Goal: Transaction & Acquisition: Book appointment/travel/reservation

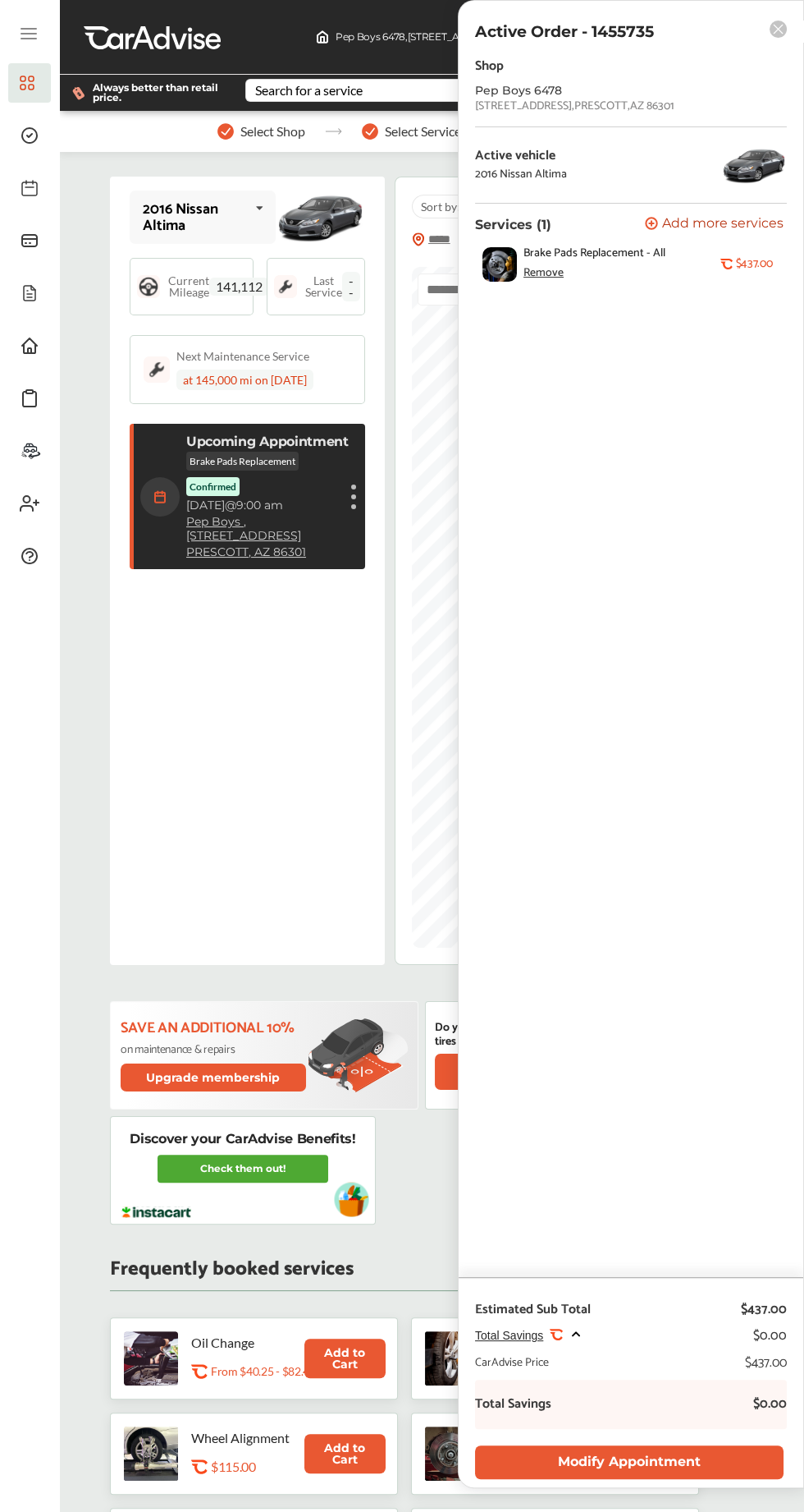
click at [772, 20] on icon at bounding box center [778, 29] width 17 height 17
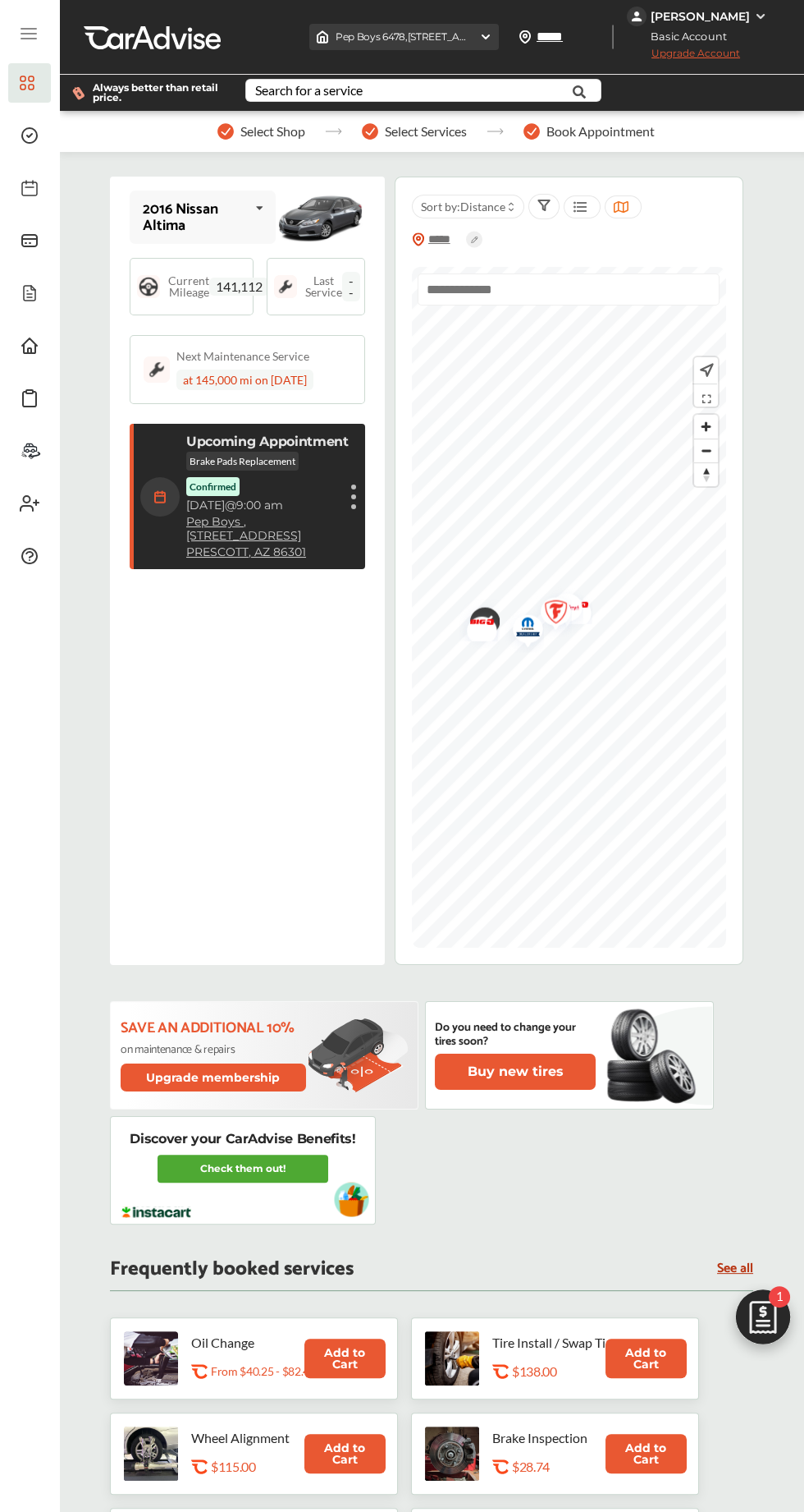
click at [471, 44] on div "Pep Boys 6478 , 1052 WILLOW CREEK ROAD PRESCOTT , AZ 86301" at bounding box center [404, 36] width 190 height 26
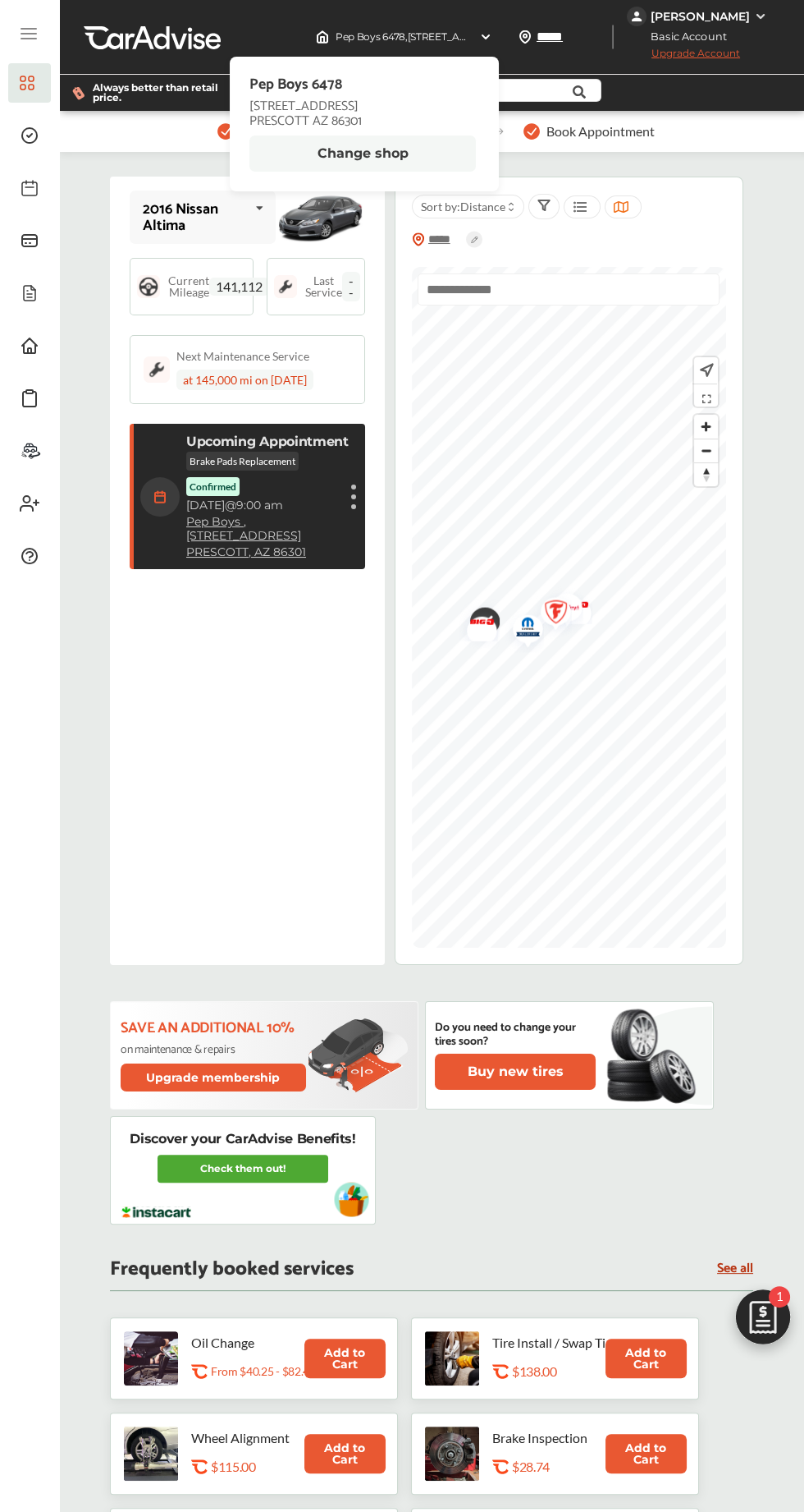
click at [311, 159] on button "Change shop" at bounding box center [363, 153] width 227 height 36
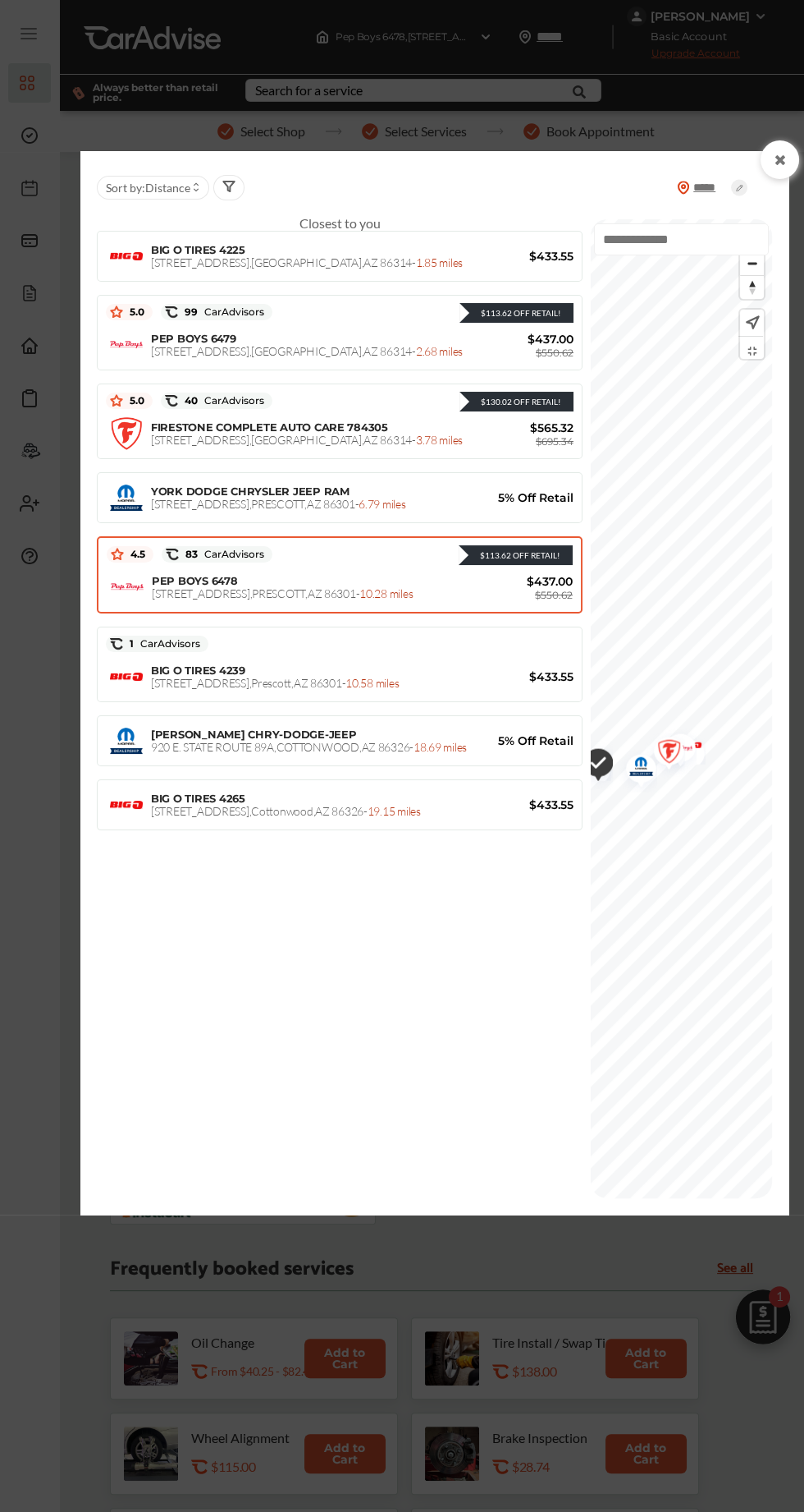
click at [781, 159] on icon at bounding box center [781, 160] width 15 height 13
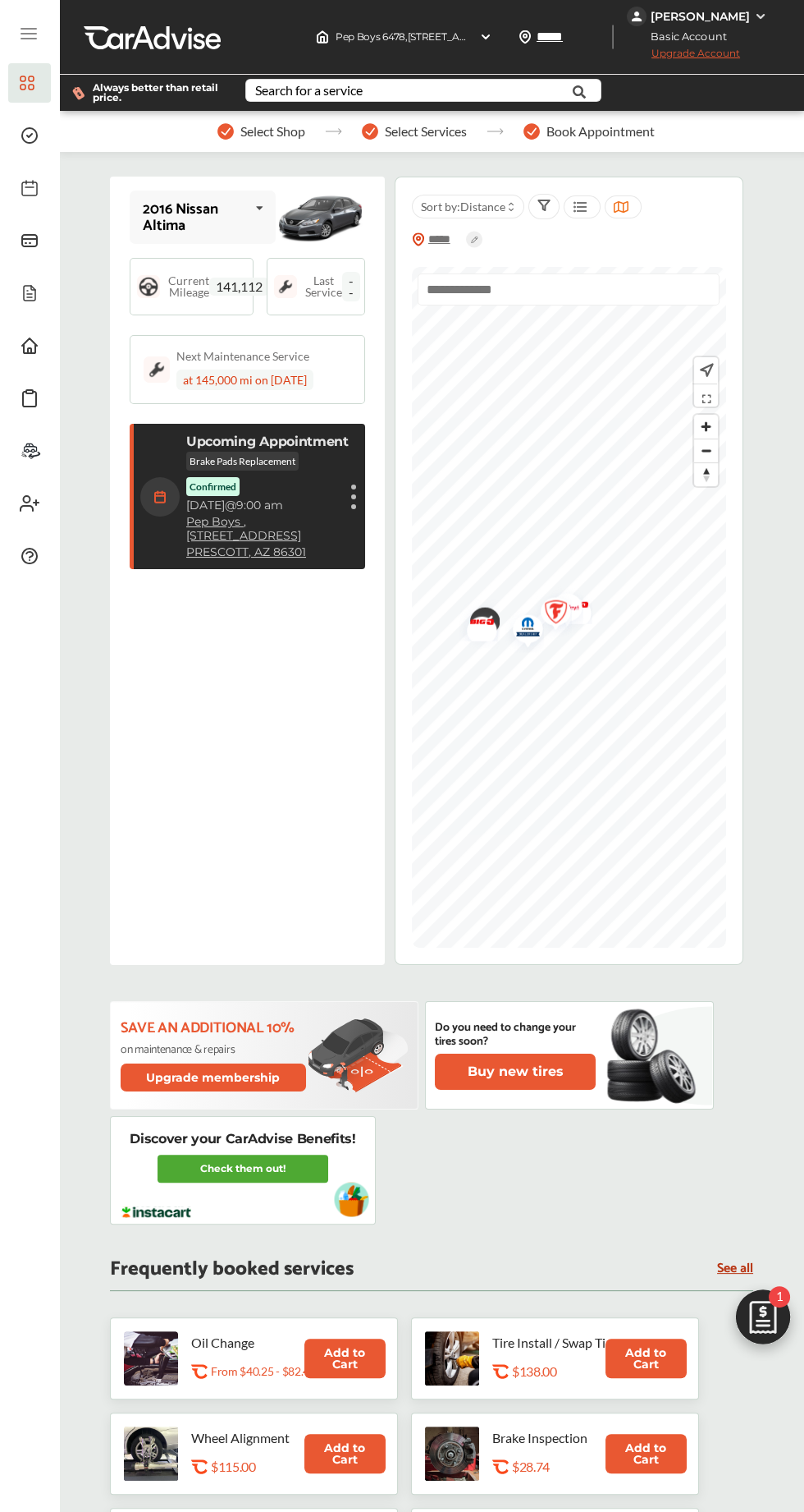
click at [345, 1354] on button "Add to Cart" at bounding box center [345, 1358] width 81 height 39
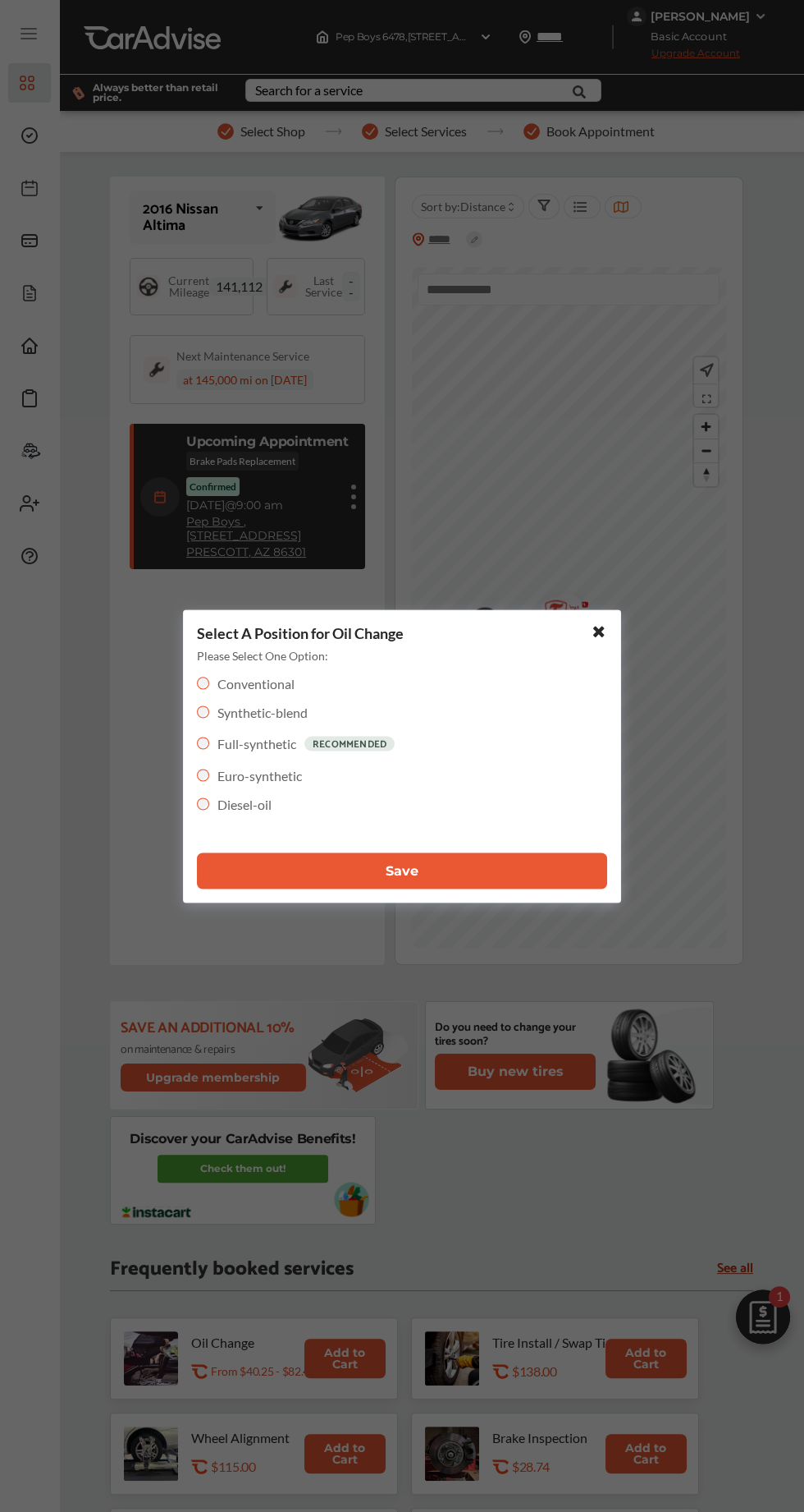
click at [287, 711] on label "Synthetic-blend" at bounding box center [262, 711] width 90 height 15
click at [271, 687] on label "Conventional" at bounding box center [256, 683] width 78 height 15
click at [436, 863] on button "Save" at bounding box center [402, 870] width 411 height 36
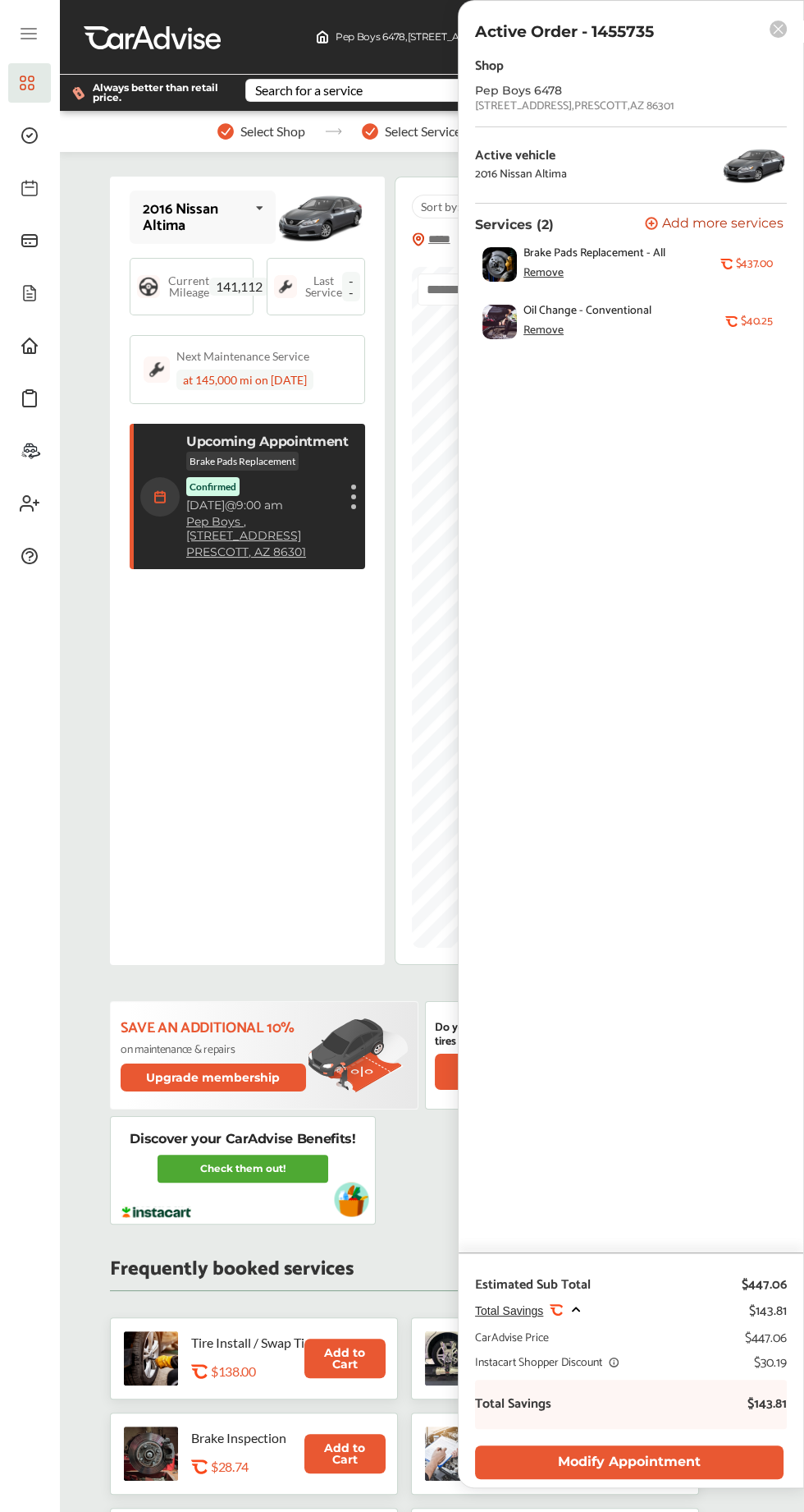
click at [547, 270] on div "Remove" at bounding box center [544, 274] width 40 height 13
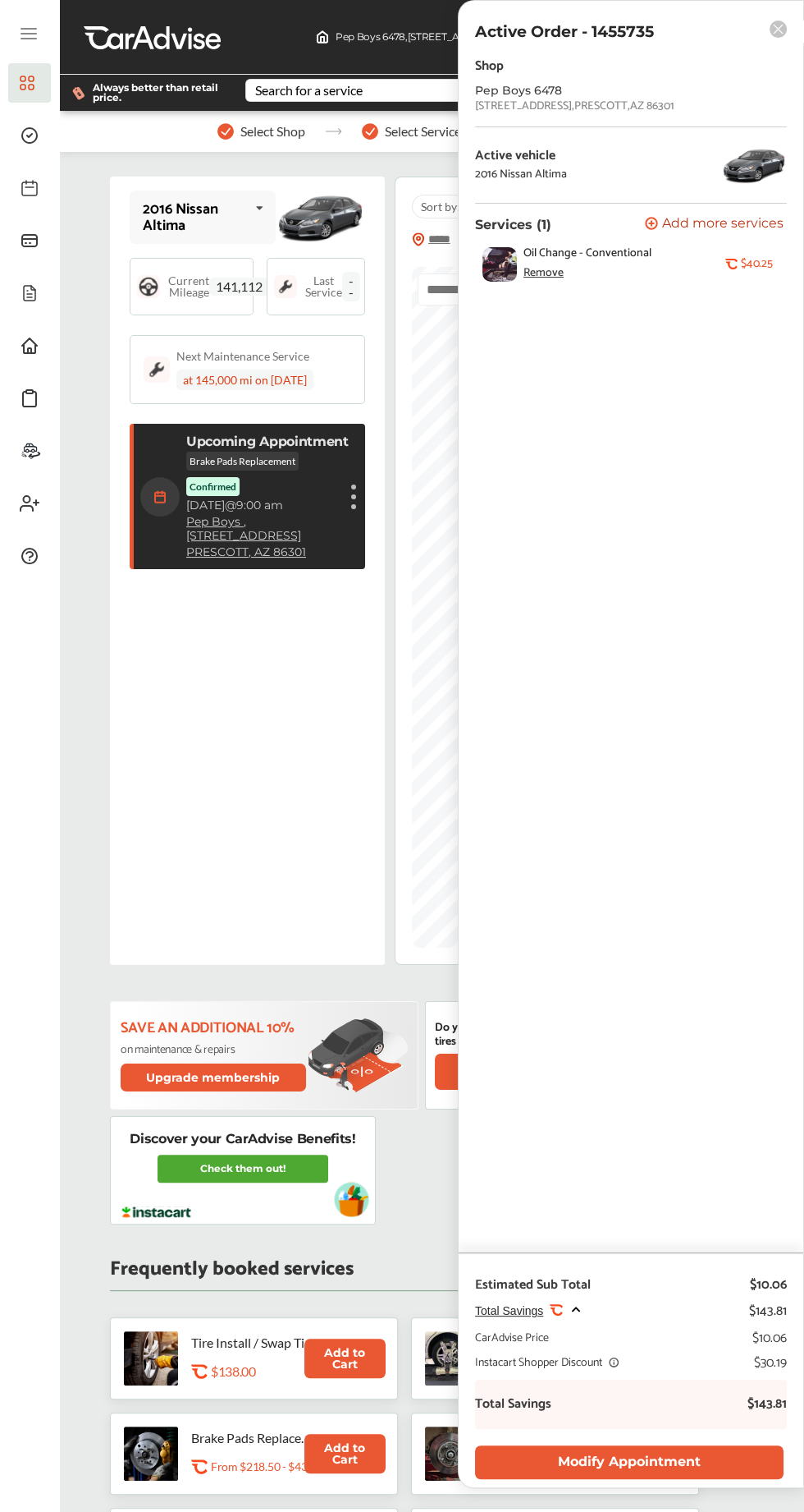
click at [778, 37] on rect at bounding box center [778, 29] width 17 height 17
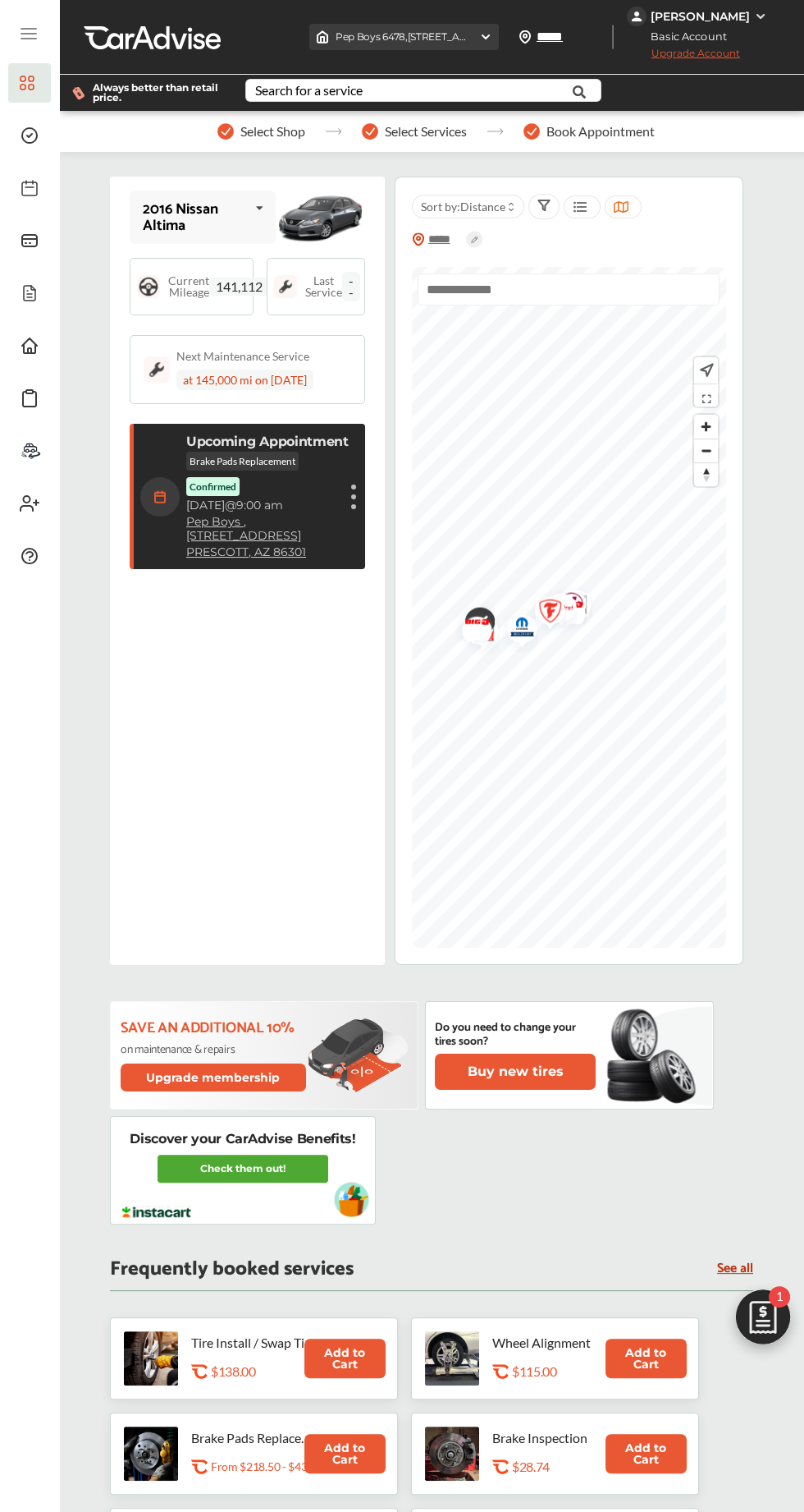
click at [446, 33] on span "Pep Boys 6478 , 1052 WILLOW CREEK ROAD PRESCOTT , AZ 86301" at bounding box center [469, 36] width 266 height 12
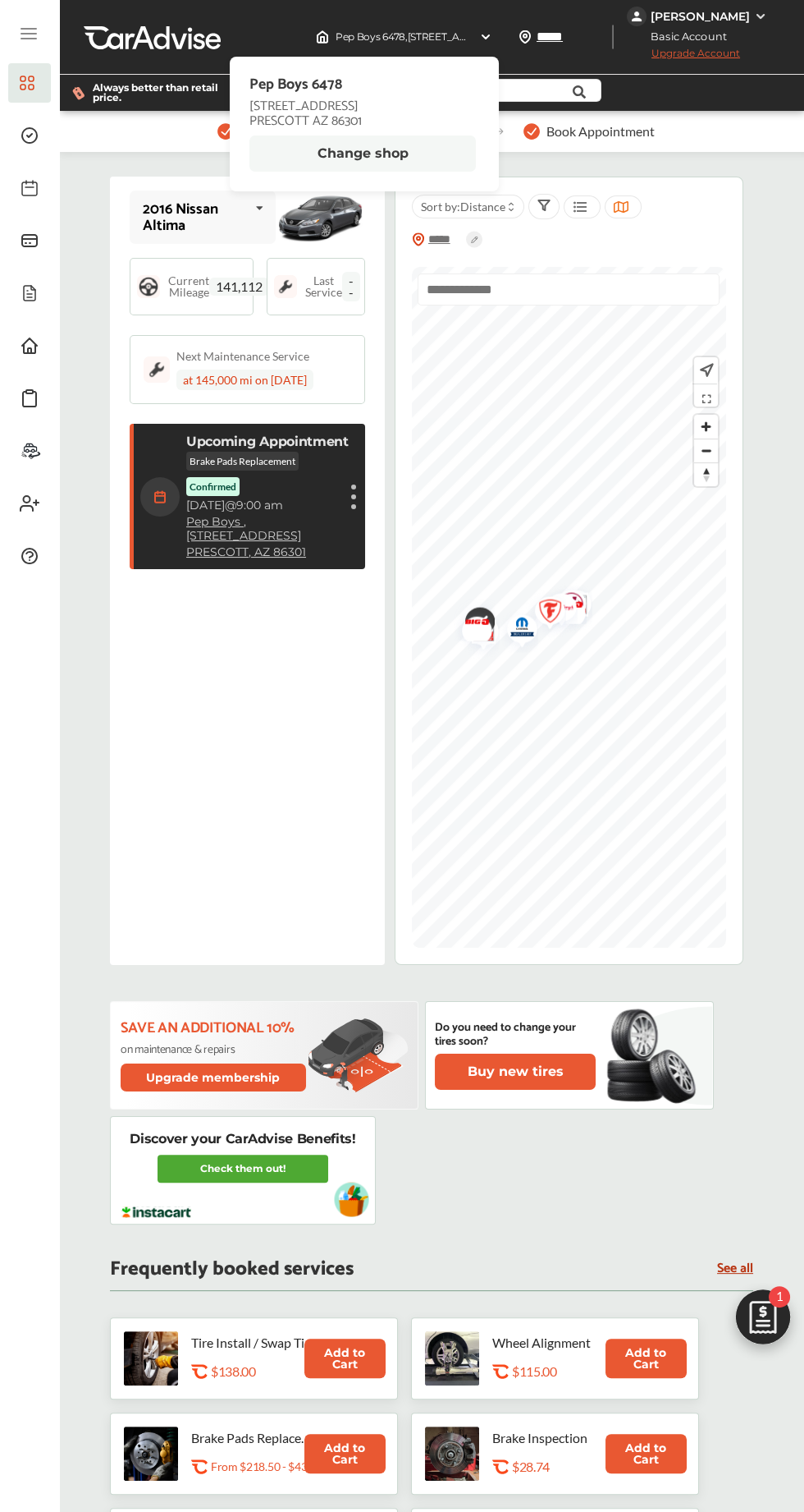
click at [391, 154] on button "Change shop" at bounding box center [363, 153] width 227 height 36
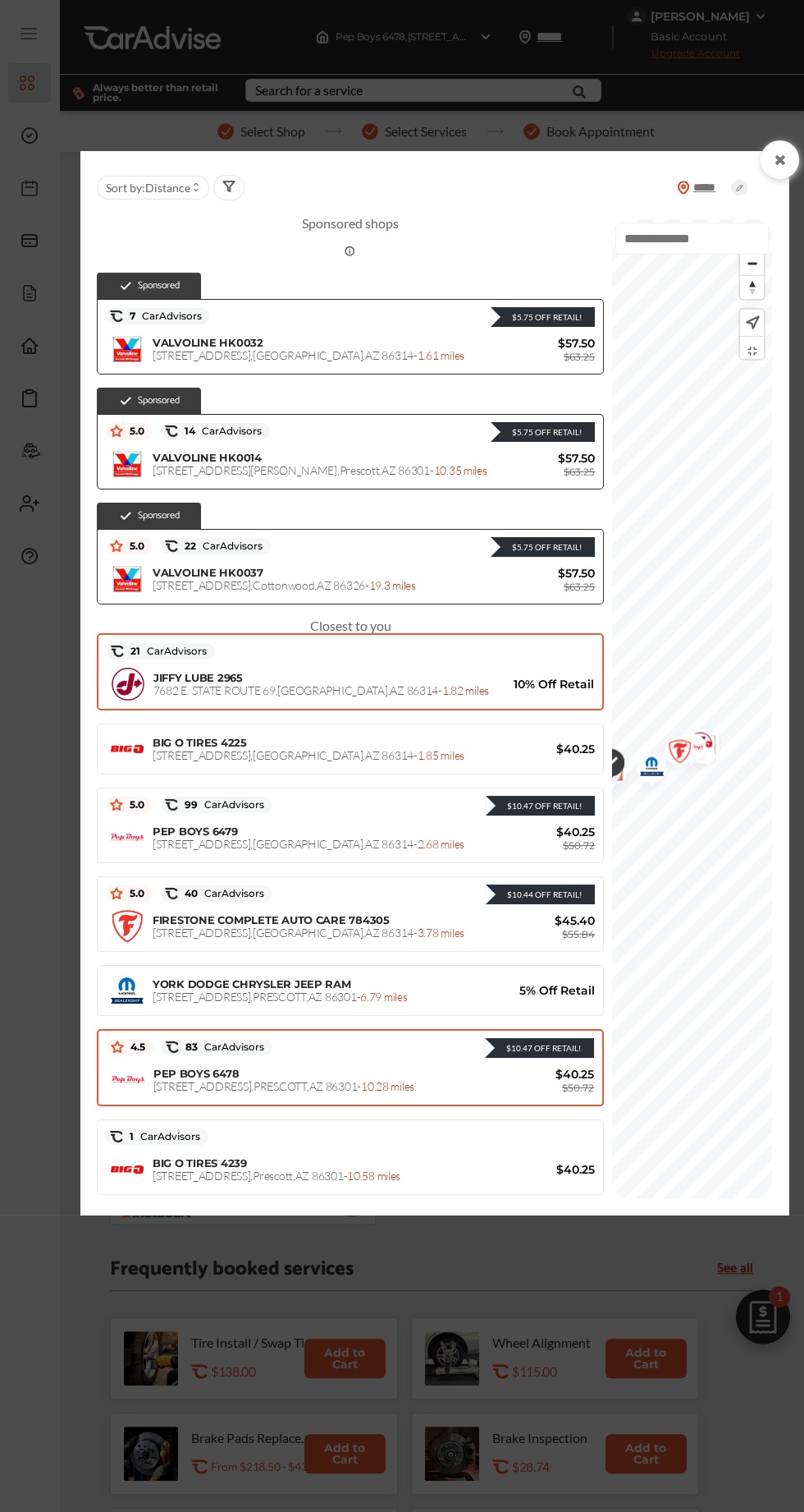
click at [503, 679] on span "10% Off Retail" at bounding box center [545, 684] width 99 height 14
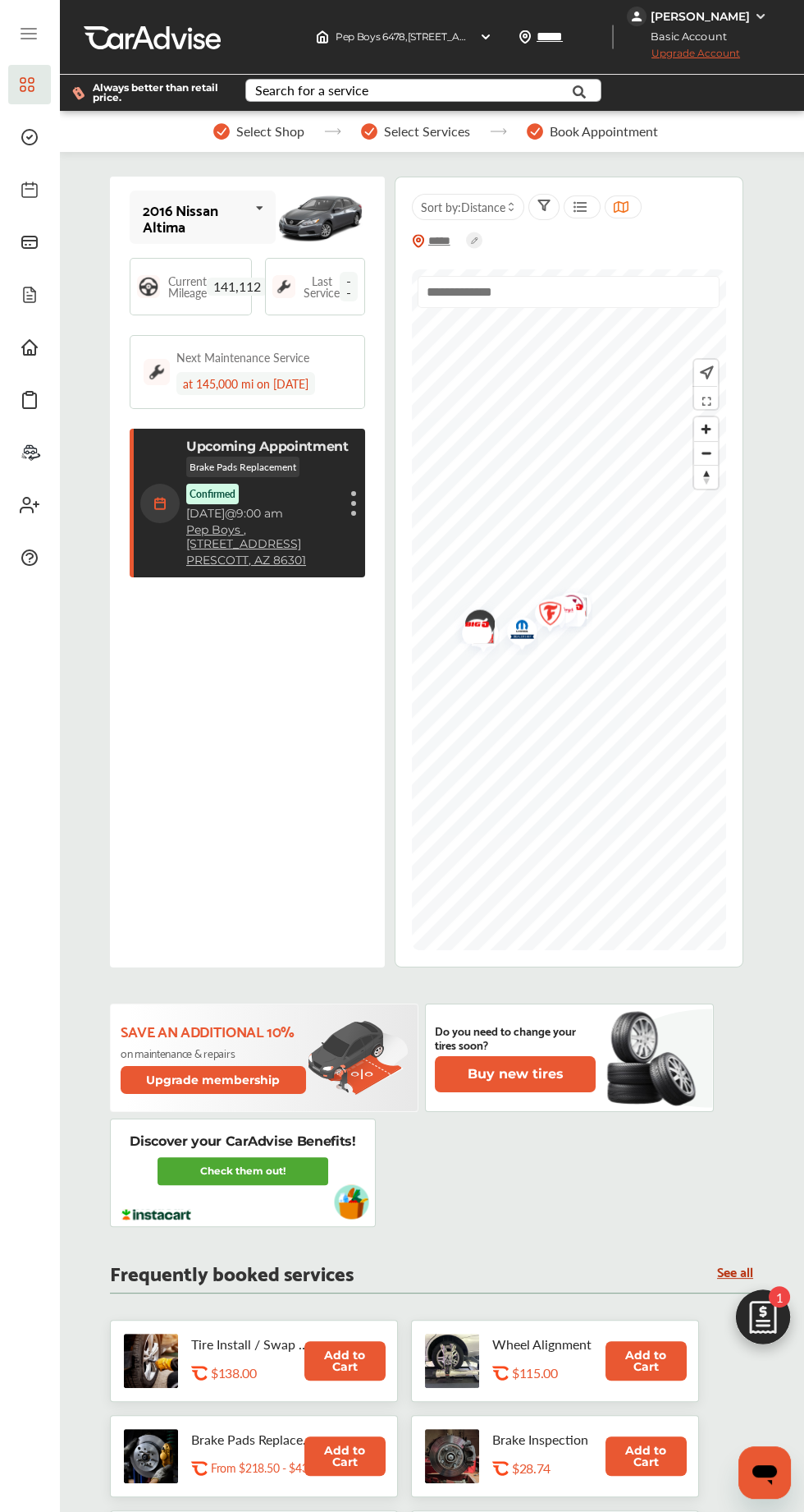
click at [311, 83] on div "Search for a service" at bounding box center [312, 90] width 113 height 13
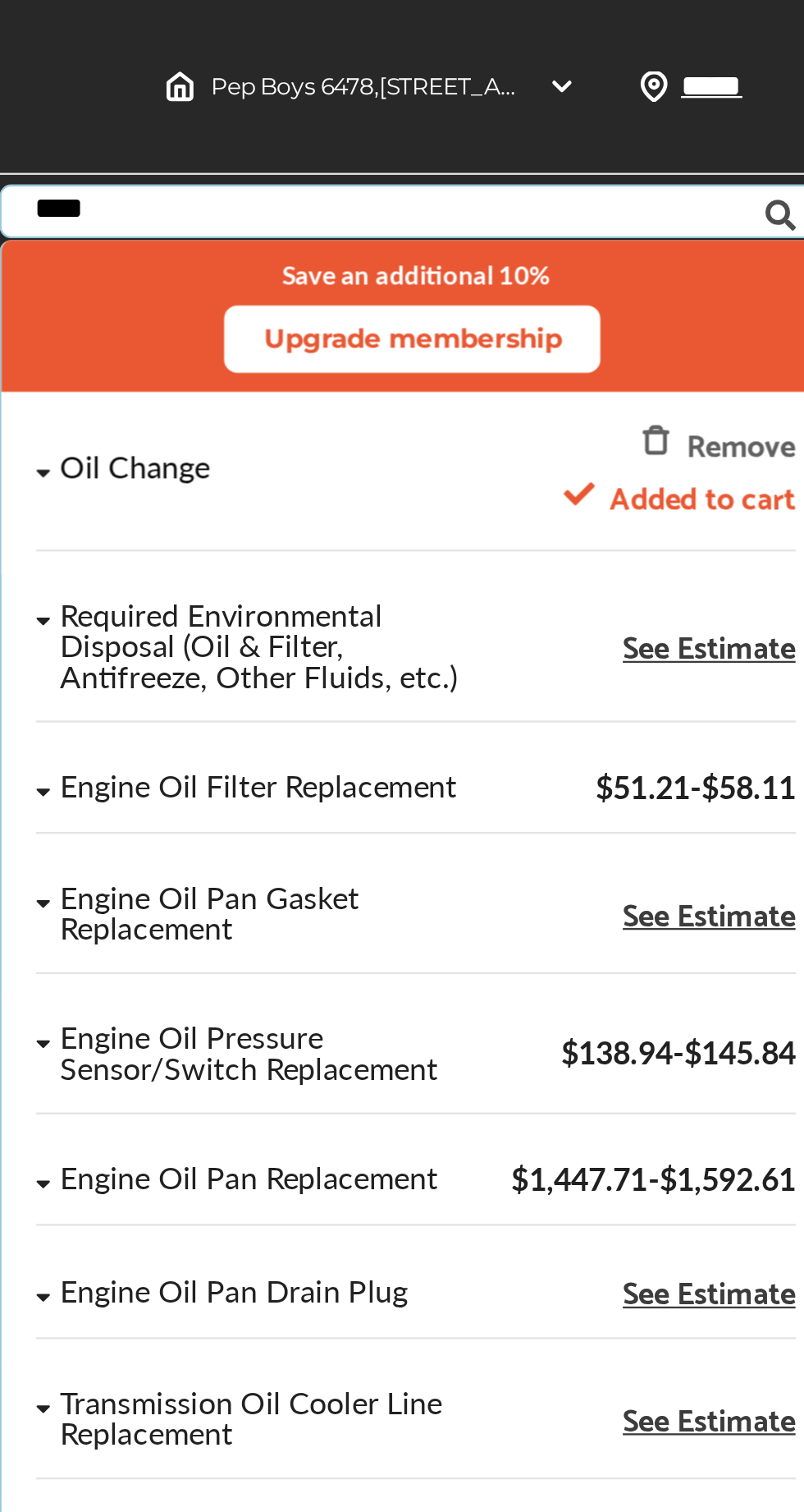
type input "***"
click at [378, 200] on div "Oil Change" at bounding box center [358, 200] width 194 height 14
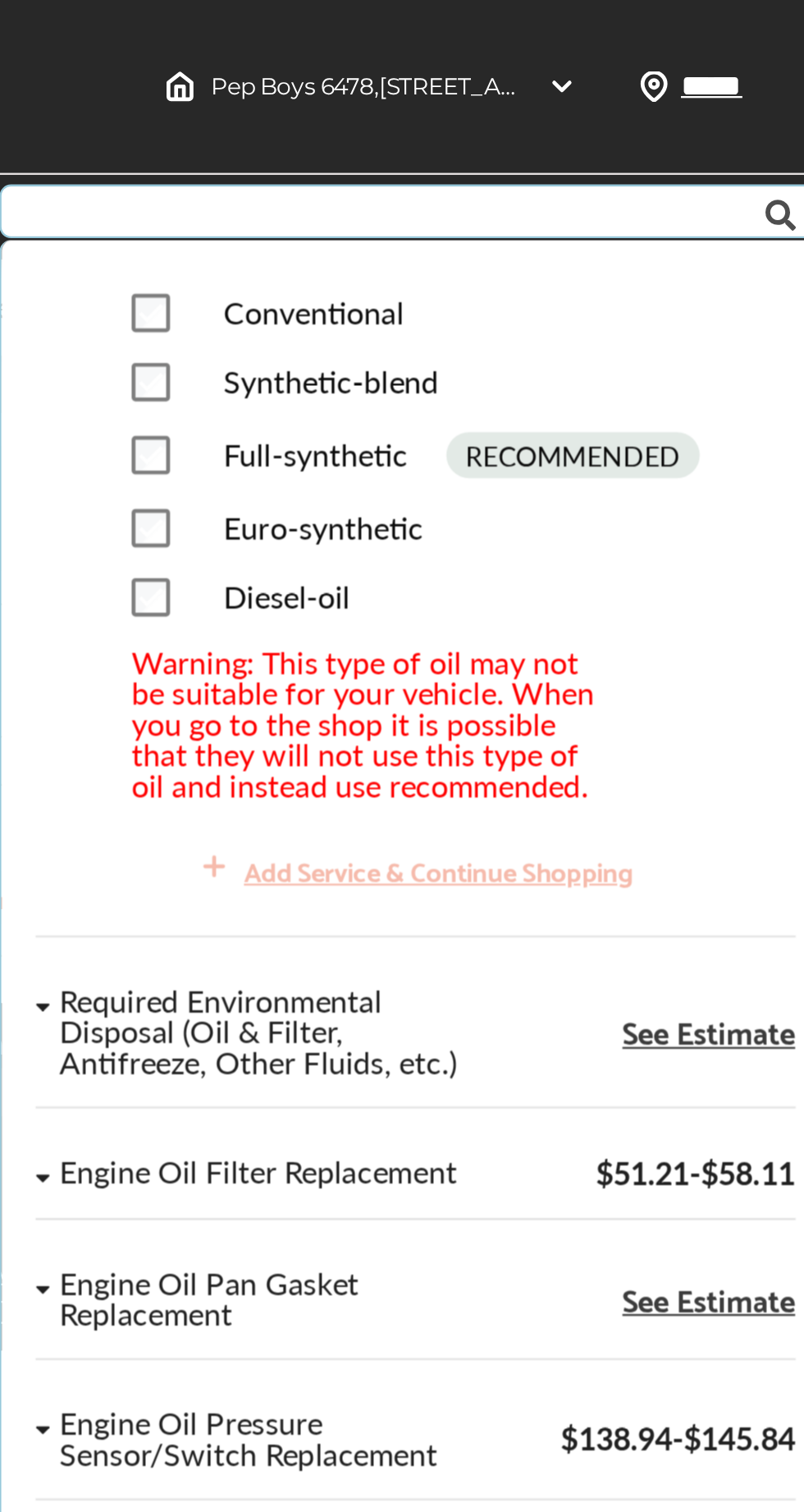
scroll to position [136, 0]
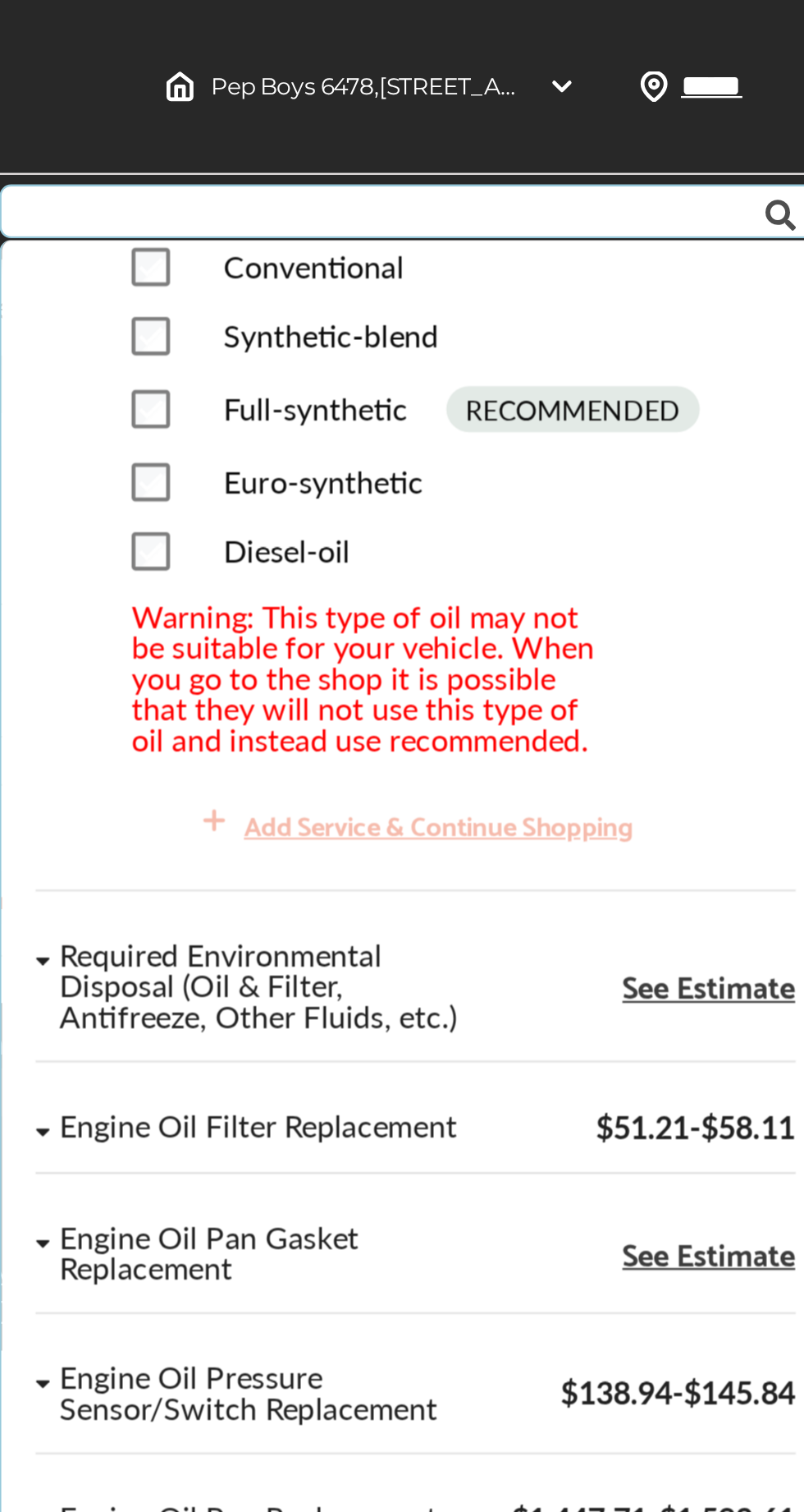
click at [531, 297] on div "Conventional Synthetic-blend Full-synthetic RECOMMENDED Euro-synthetic Diesel-o…" at bounding box center [424, 214] width 243 height 216
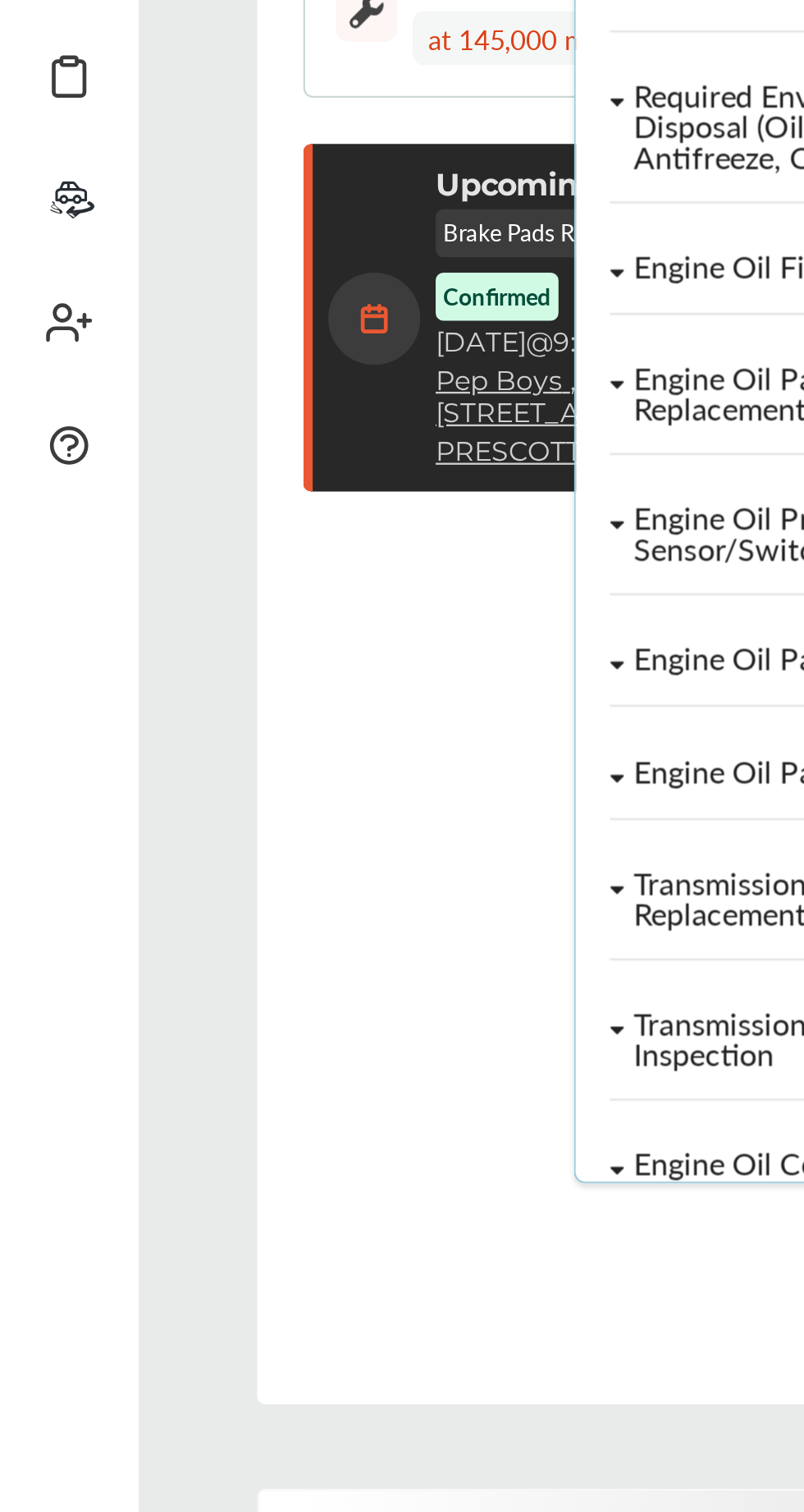
click at [190, 503] on div "2016 Nissan Altima 2016 Nissan Altima Current Mileage 141,112 Last Service -- N…" at bounding box center [247, 205] width 275 height 791
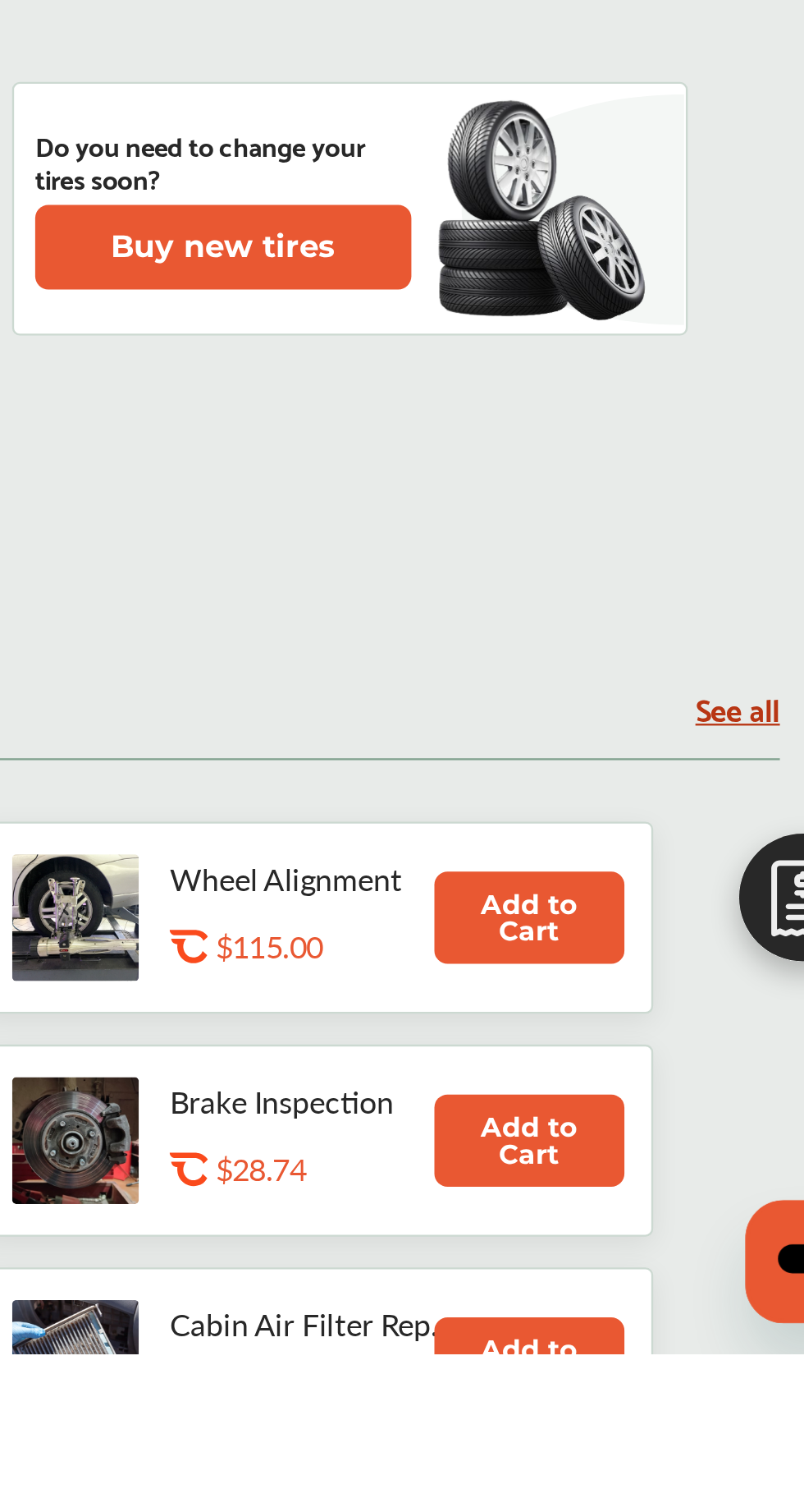
scroll to position [39, 0]
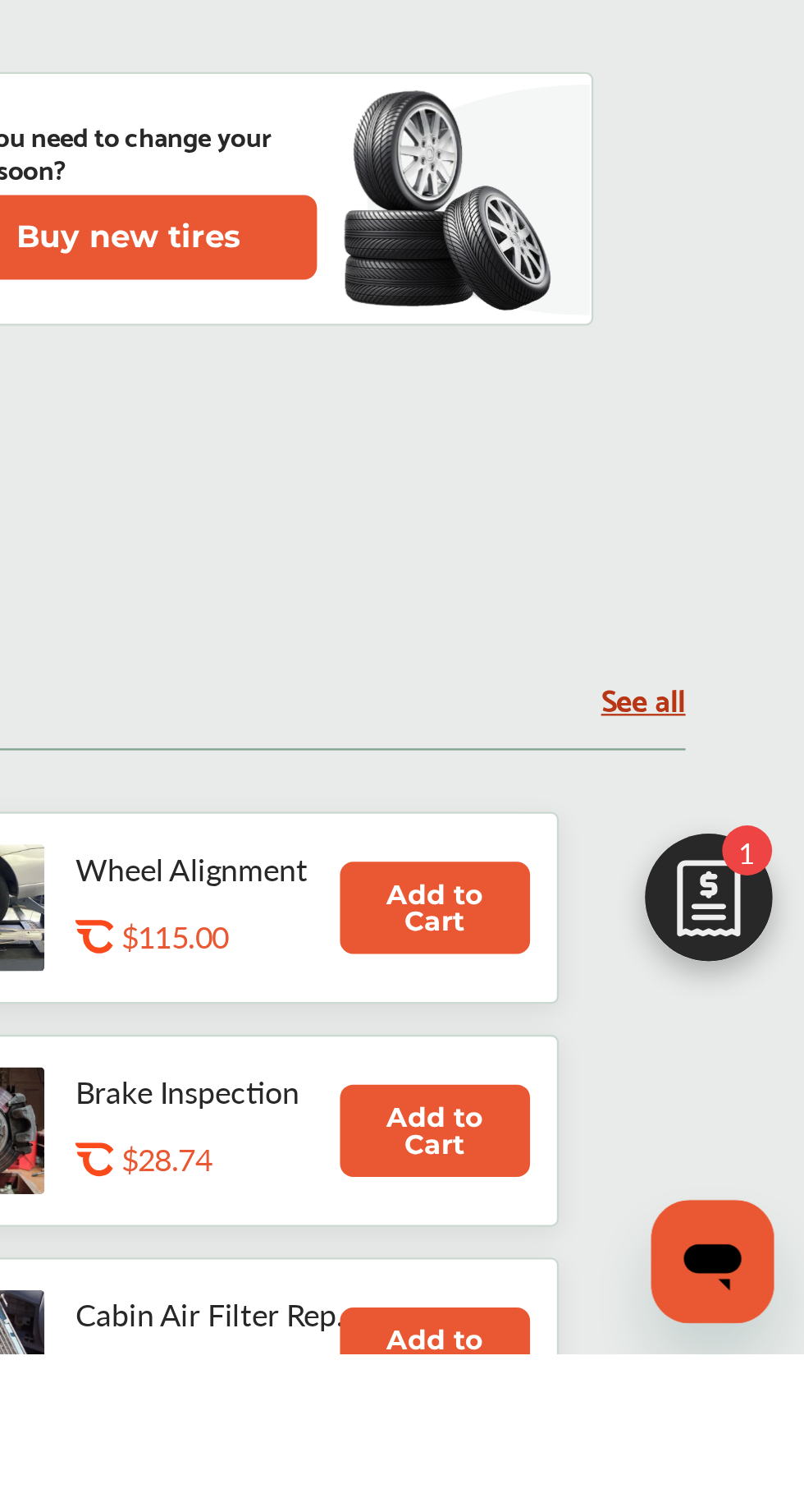
click at [773, 1361] on img at bounding box center [763, 1321] width 78 height 79
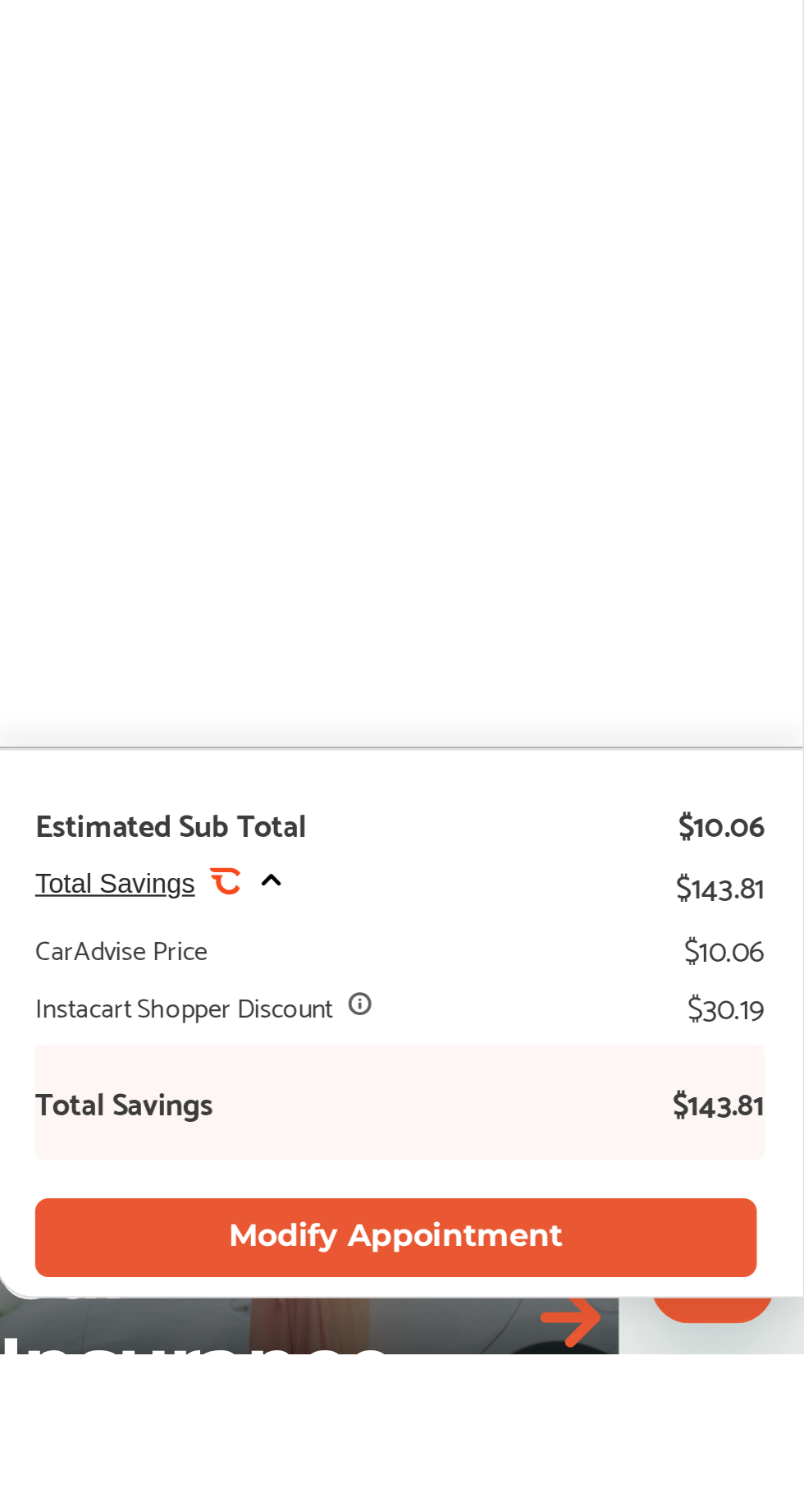
scroll to position [1067, 0]
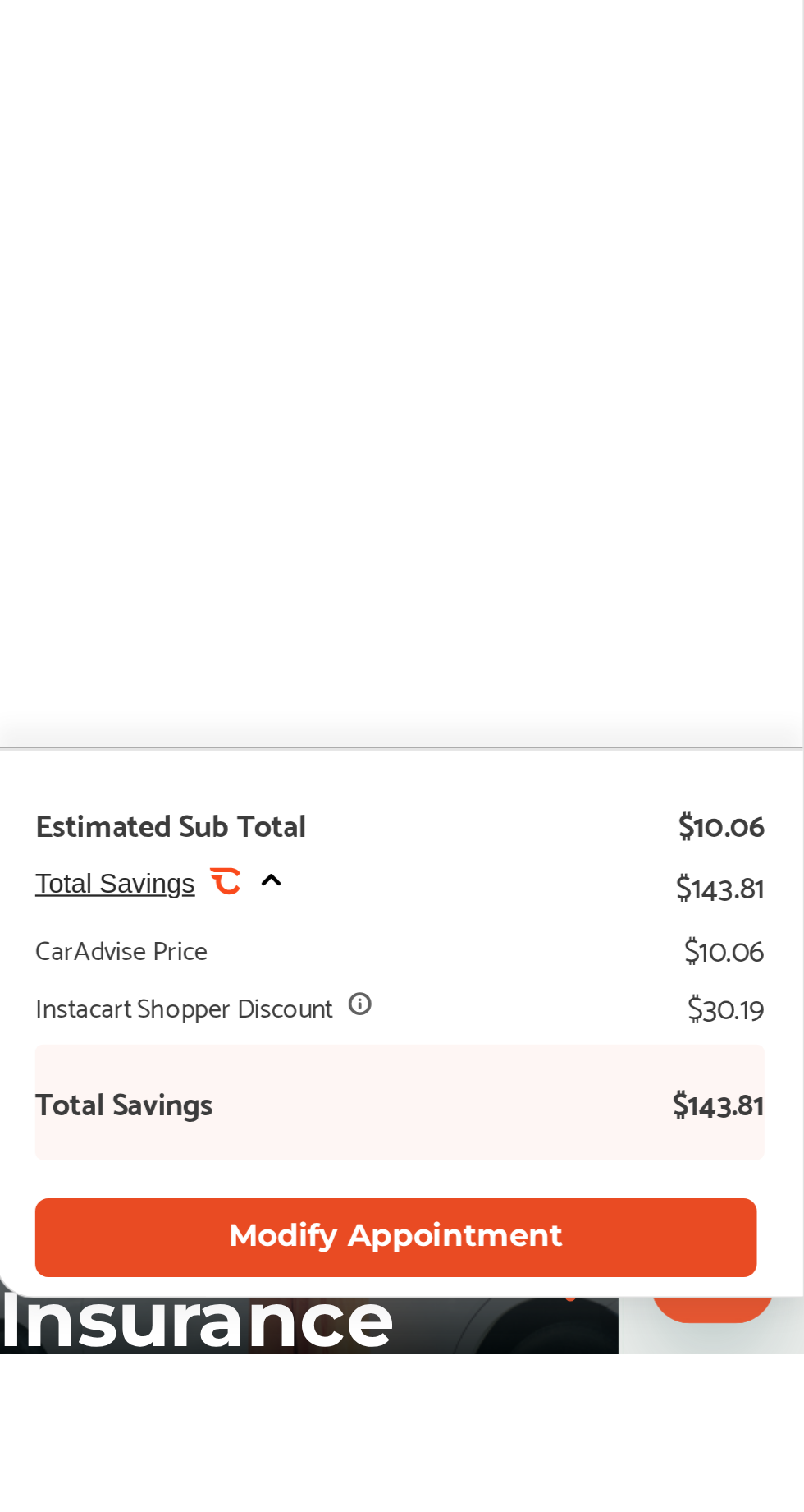
click at [639, 1478] on button "Modify Appointment" at bounding box center [630, 1461] width 308 height 34
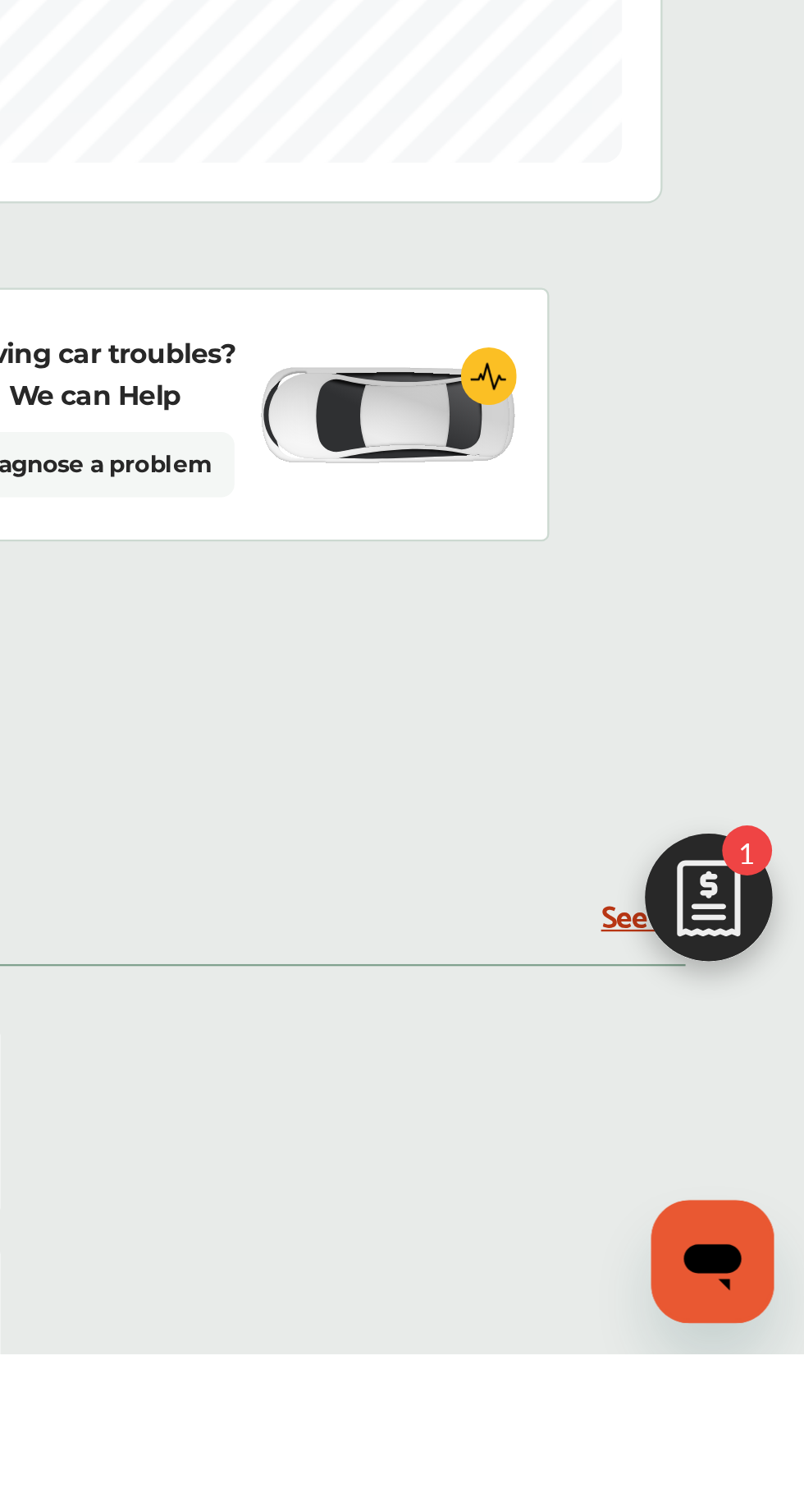
scroll to position [194, 0]
